Goal: Check status

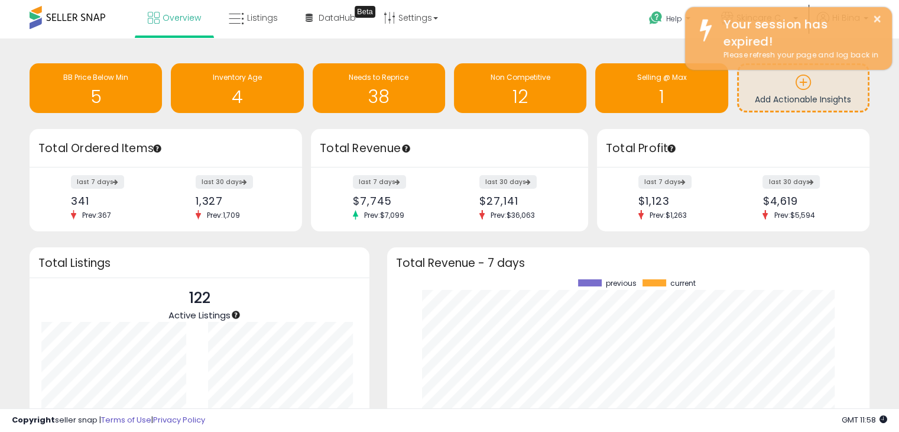
scroll to position [164, 459]
